Goal: Task Accomplishment & Management: Manage account settings

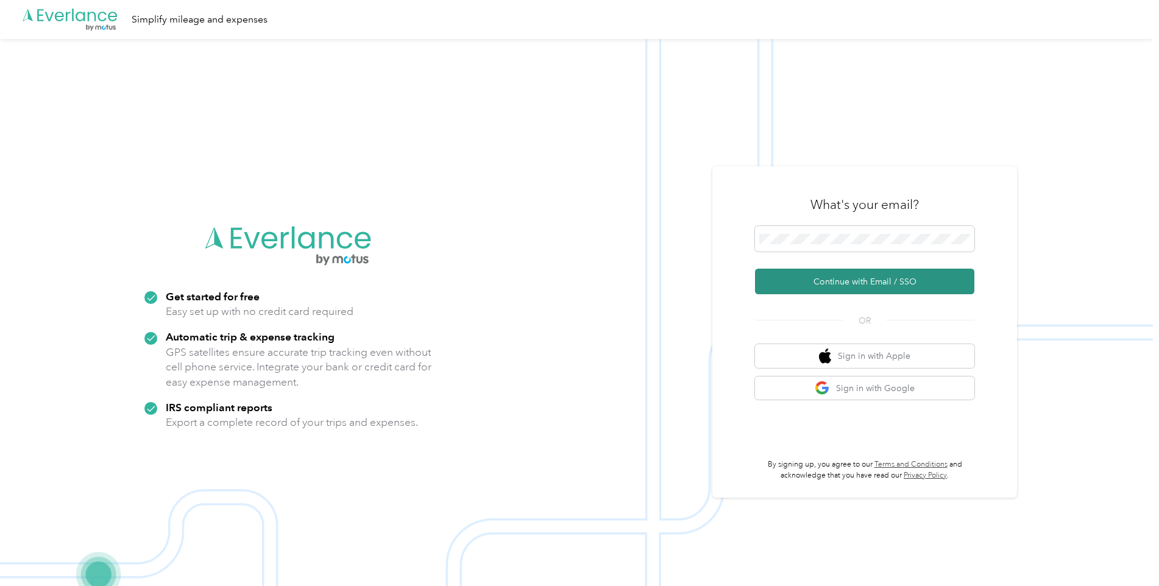
click at [796, 284] on button "Continue with Email / SSO" at bounding box center [864, 282] width 219 height 26
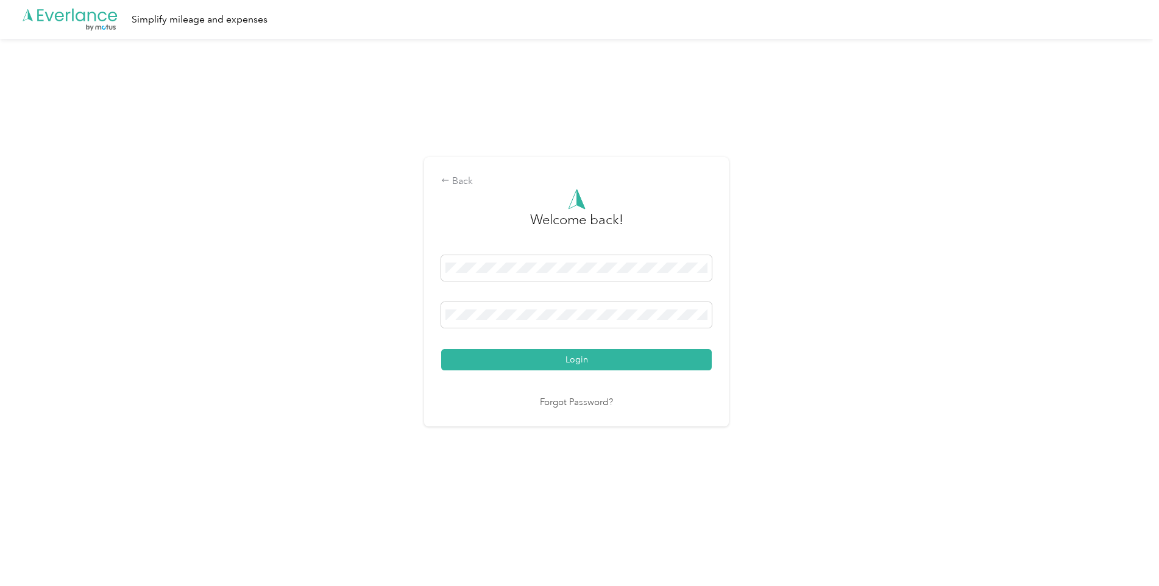
click at [441, 349] on button "Login" at bounding box center [576, 359] width 270 height 21
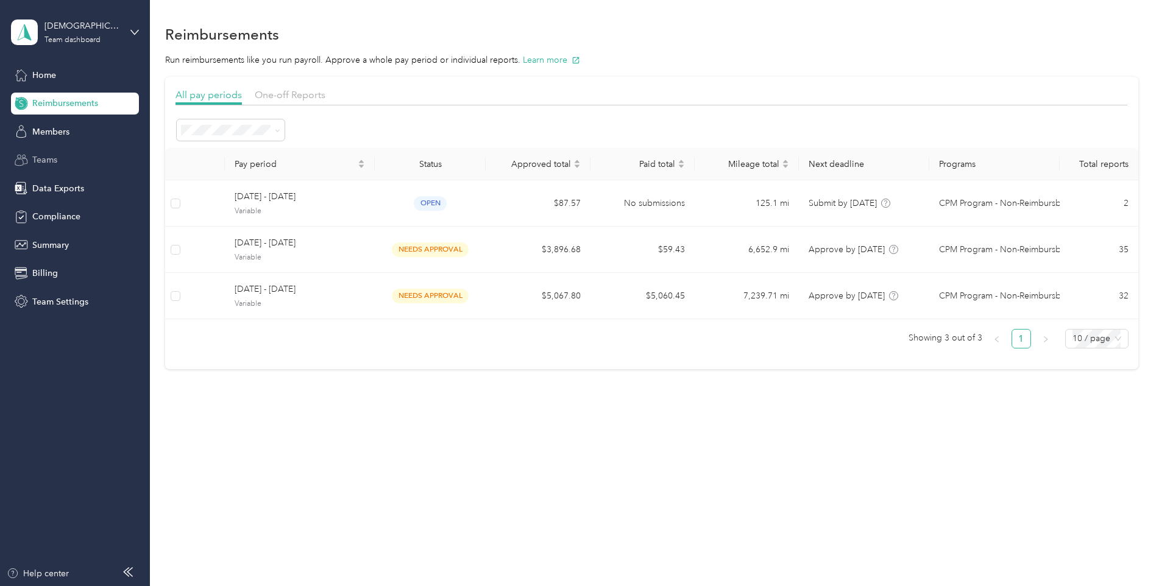
click at [54, 158] on span "Teams" at bounding box center [44, 160] width 25 height 13
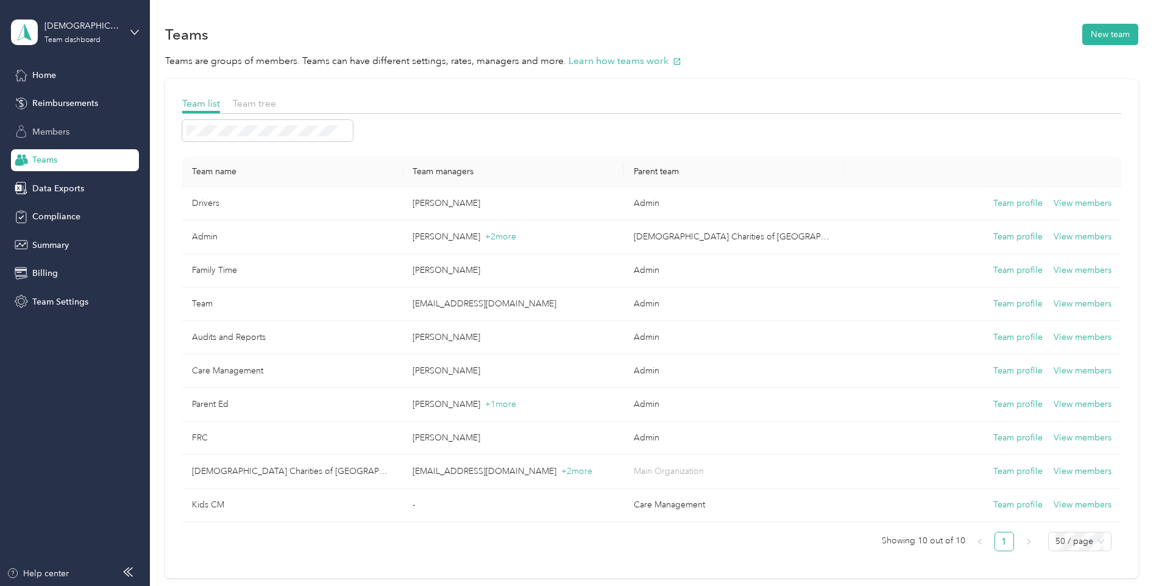
click at [57, 133] on span "Members" at bounding box center [50, 131] width 37 height 13
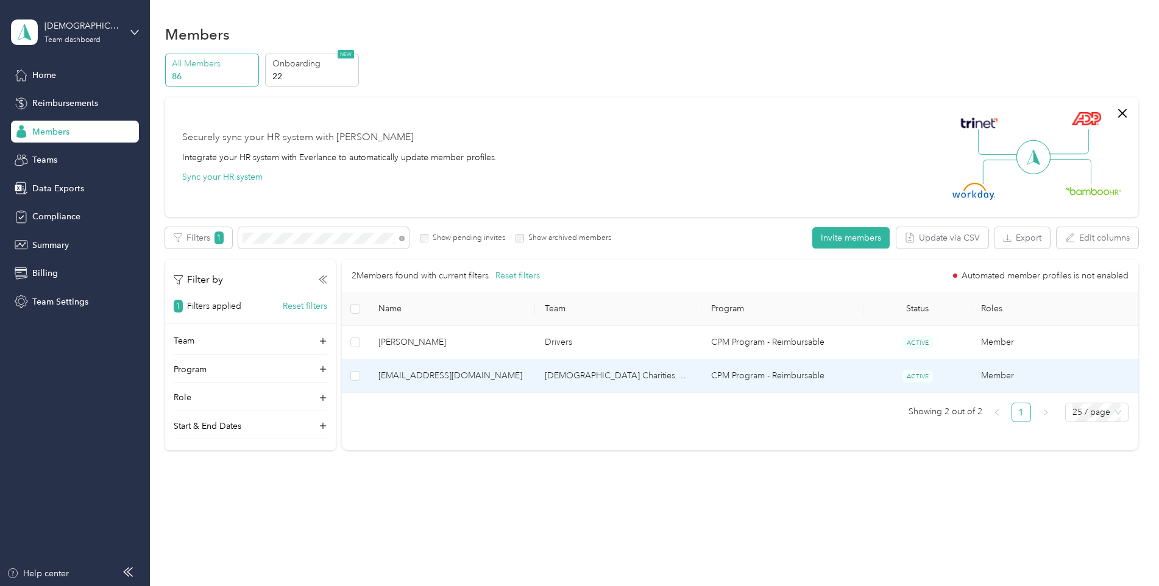
click at [406, 376] on span "[EMAIL_ADDRESS][DOMAIN_NAME]" at bounding box center [451, 375] width 147 height 13
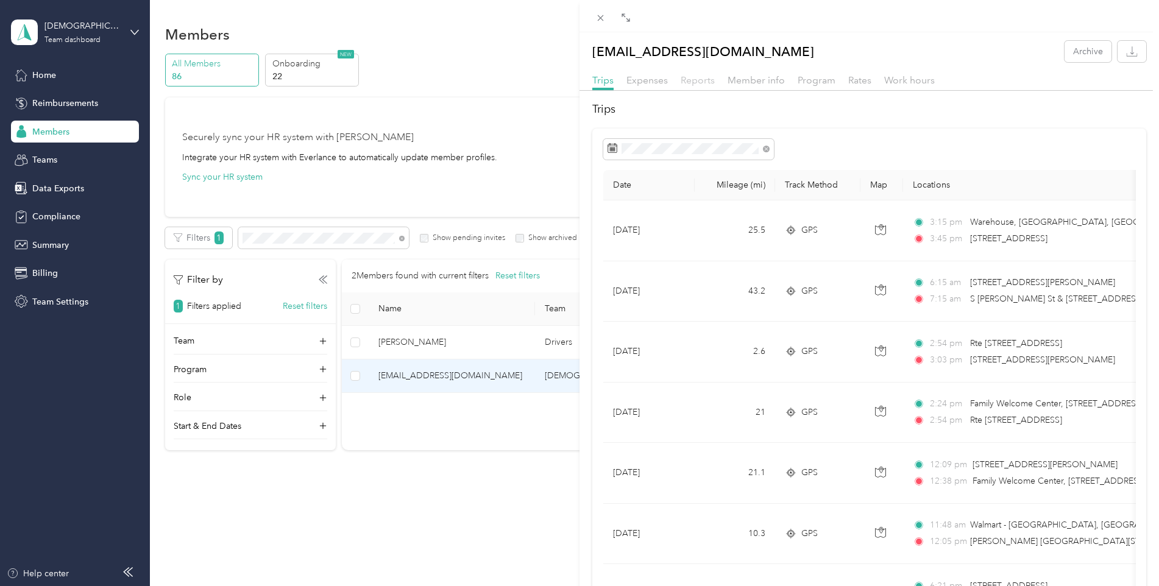
click at [708, 83] on span "Reports" at bounding box center [697, 80] width 34 height 12
